Goal: Task Accomplishment & Management: Manage account settings

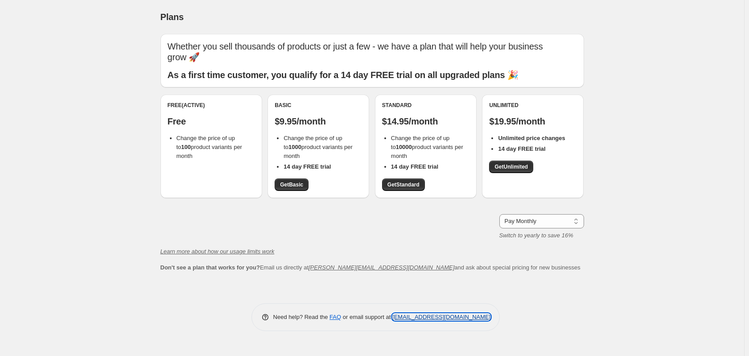
click at [450, 316] on link "[EMAIL_ADDRESS][DOMAIN_NAME]" at bounding box center [441, 317] width 98 height 7
drag, startPoint x: 391, startPoint y: 319, endPoint x: 476, endPoint y: 323, distance: 85.3
click at [476, 323] on div "Need help? Read the FAQ or email support at support+a62118@northern-apps.com" at bounding box center [376, 317] width 249 height 28
click at [432, 314] on link "[EMAIL_ADDRESS][DOMAIN_NAME]" at bounding box center [441, 317] width 98 height 7
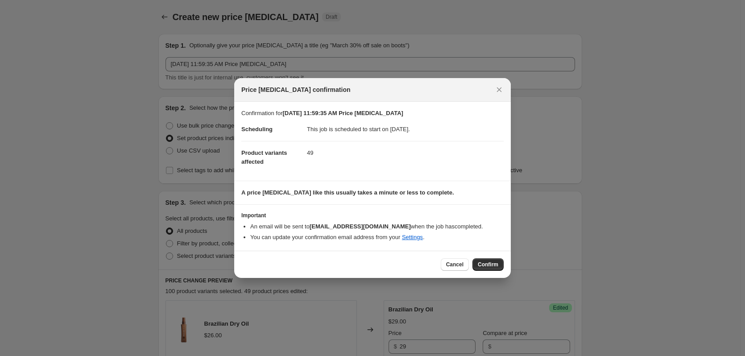
scroll to position [1540, 0]
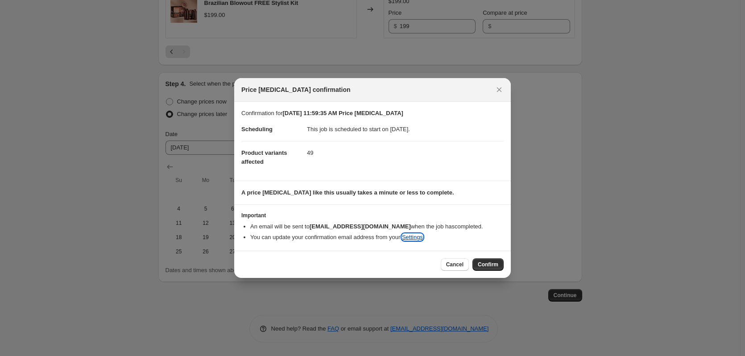
click at [419, 239] on link "Settings" at bounding box center [412, 237] width 21 height 7
click at [457, 264] on span "Cancel" at bounding box center [454, 264] width 17 height 7
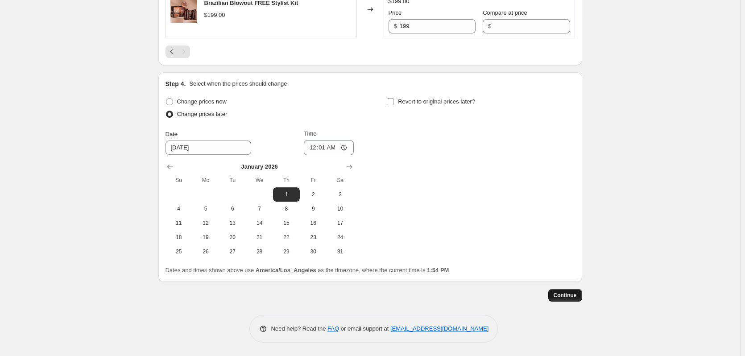
click at [564, 294] on span "Continue" at bounding box center [565, 295] width 23 height 7
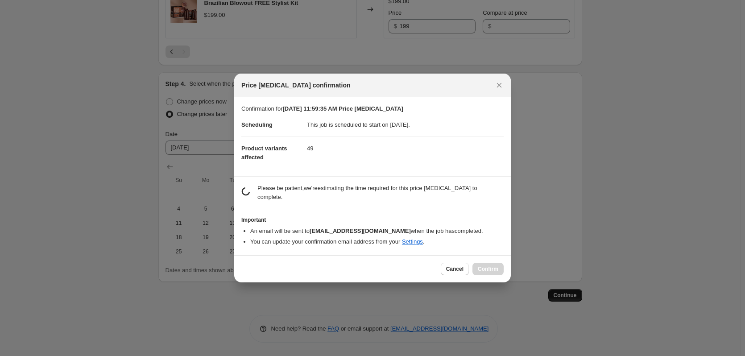
scroll to position [0, 0]
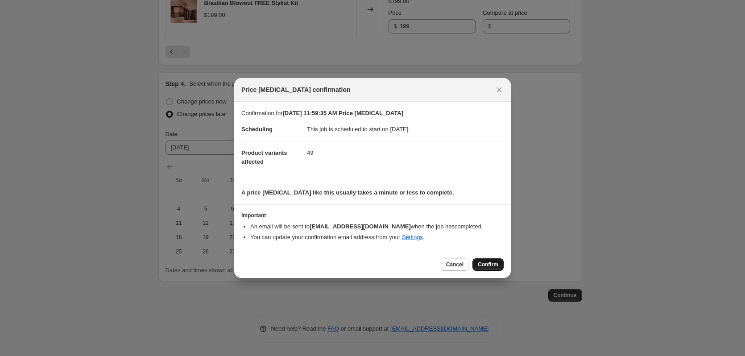
click at [492, 262] on span "Confirm" at bounding box center [488, 264] width 21 height 7
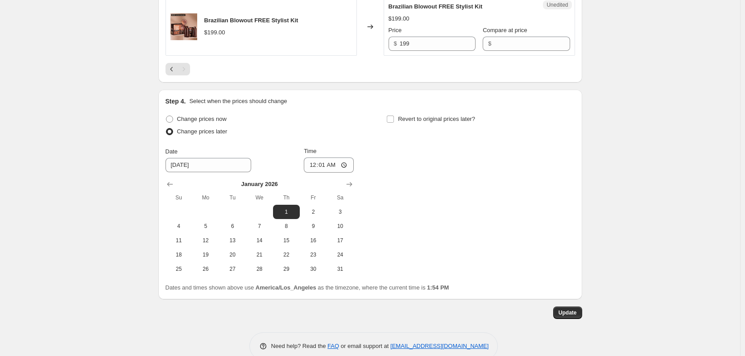
scroll to position [1595, 0]
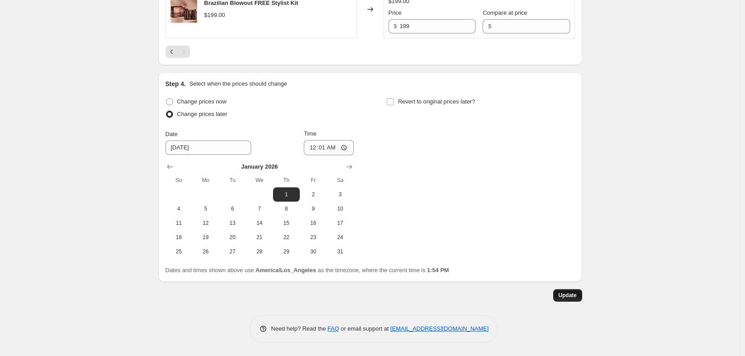
click at [574, 295] on span "Update" at bounding box center [567, 295] width 18 height 7
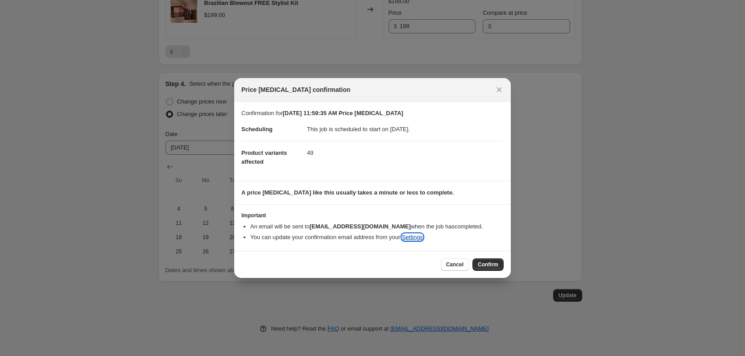
click at [413, 236] on link "Settings" at bounding box center [412, 237] width 21 height 7
click at [494, 265] on span "Confirm" at bounding box center [488, 264] width 21 height 7
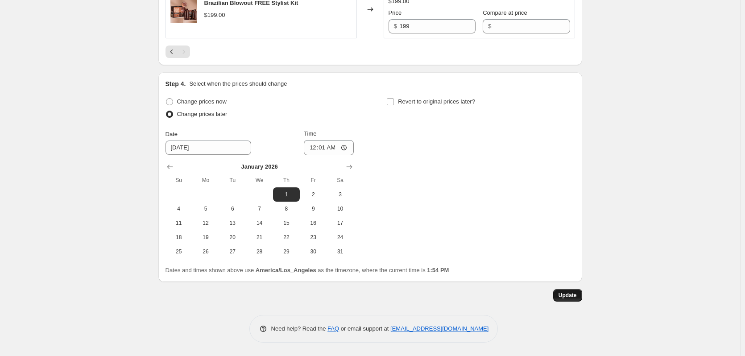
click at [570, 298] on span "Update" at bounding box center [567, 295] width 18 height 7
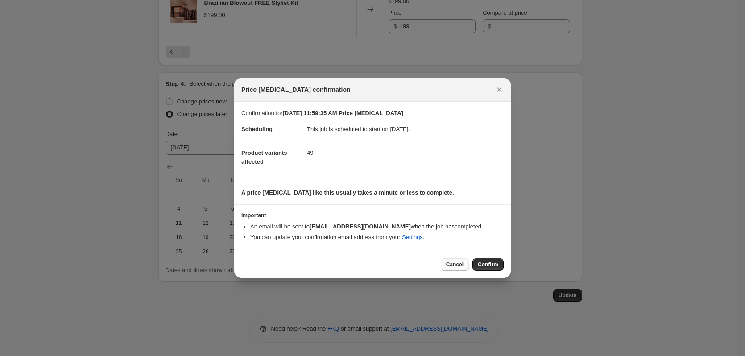
click at [461, 263] on span "Cancel" at bounding box center [454, 264] width 17 height 7
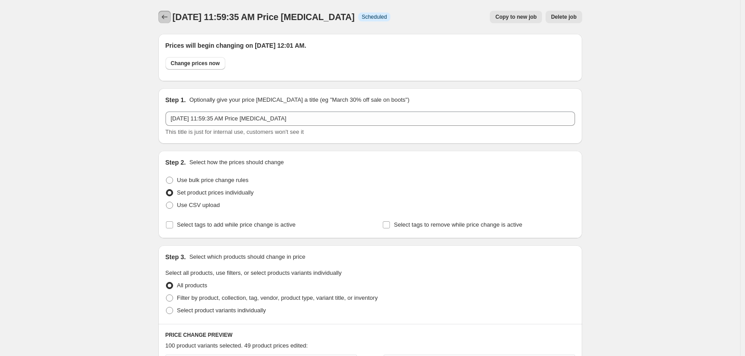
click at [168, 16] on icon "Price change jobs" at bounding box center [164, 16] width 9 height 9
